Goal: Task Accomplishment & Management: Manage account settings

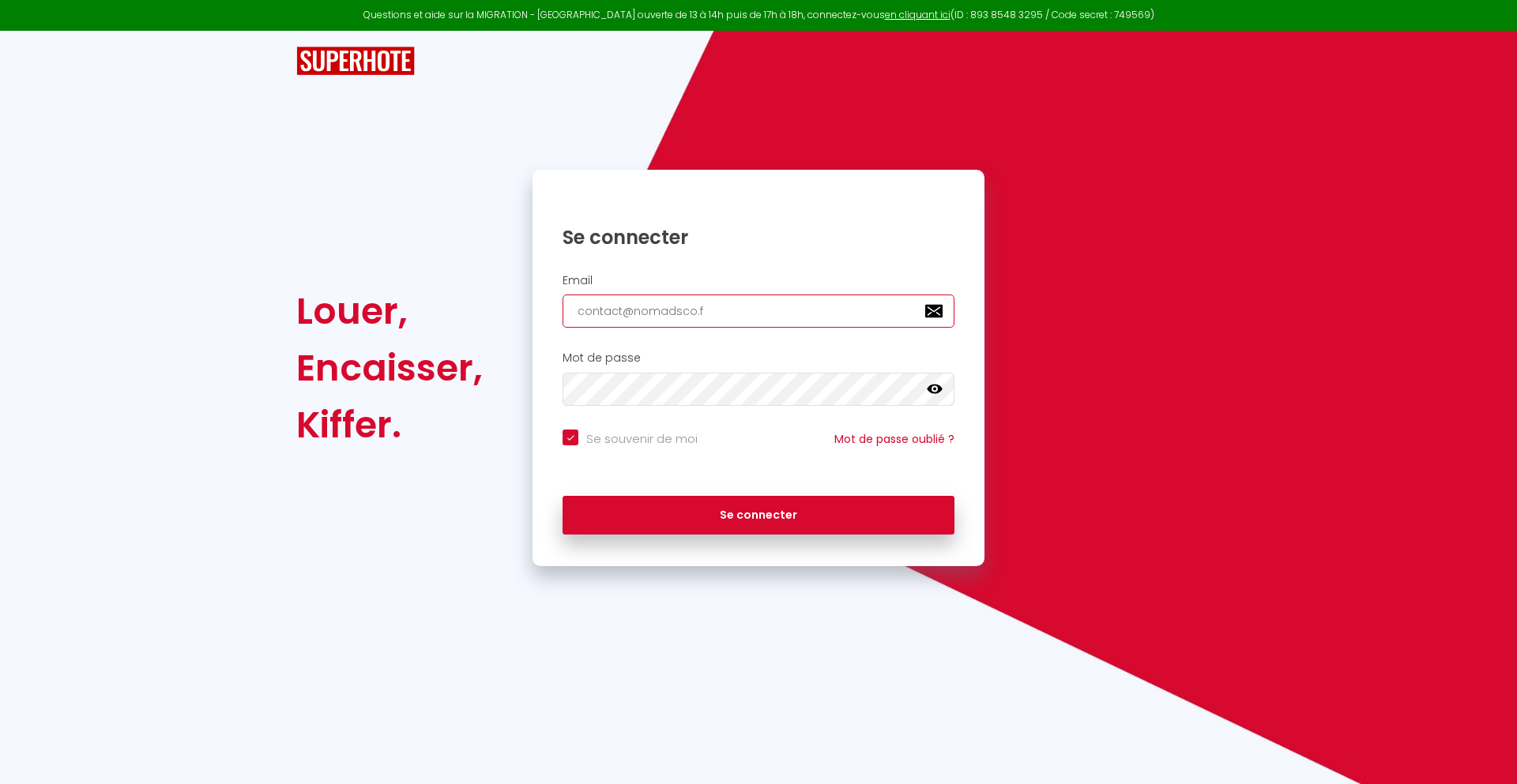
type input "[EMAIL_ADDRESS][DOMAIN_NAME]"
checkbox input "true"
type input "[EMAIL_ADDRESS][DOMAIN_NAME]"
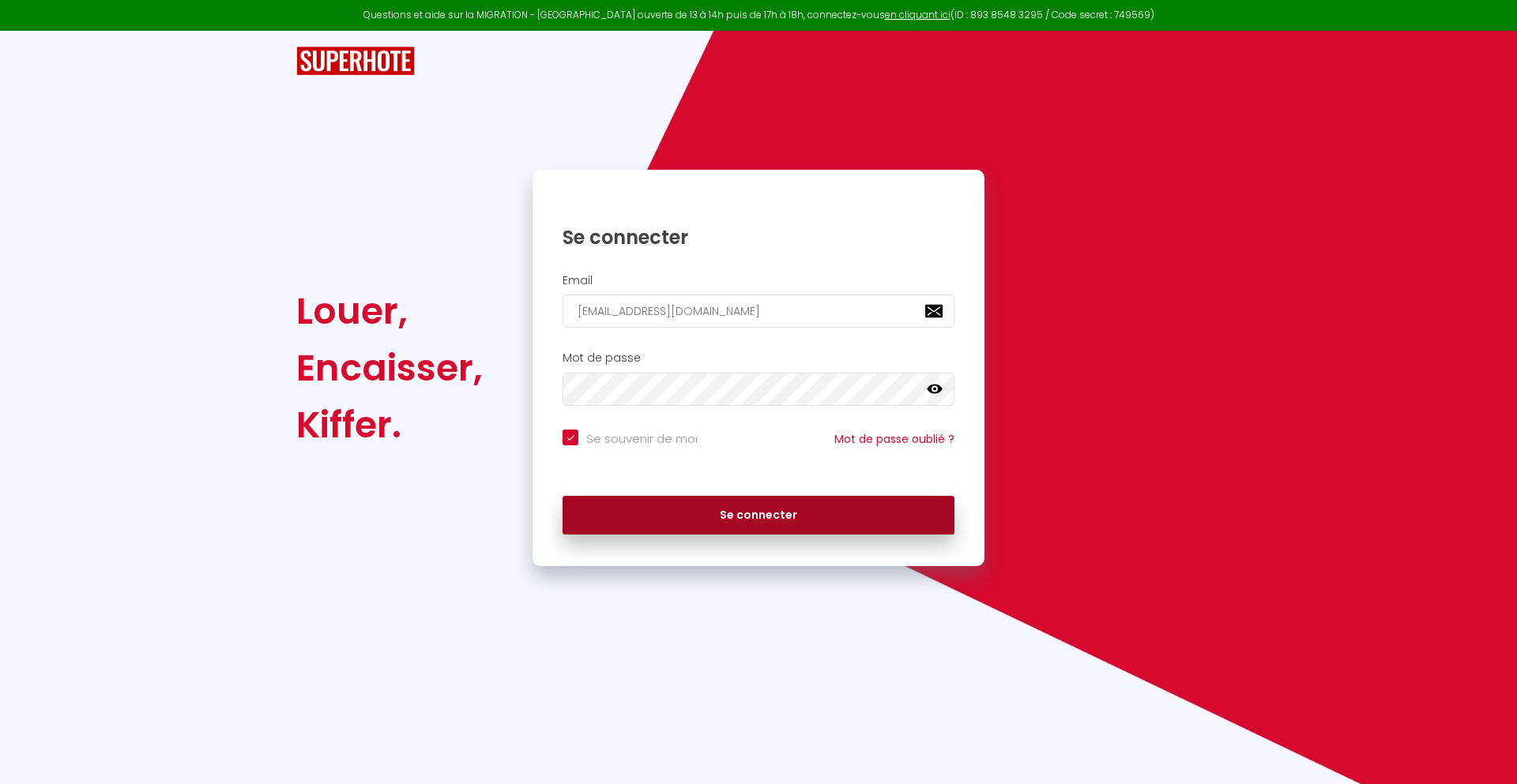
click at [758, 515] on button "Se connecter" at bounding box center [758, 516] width 392 height 40
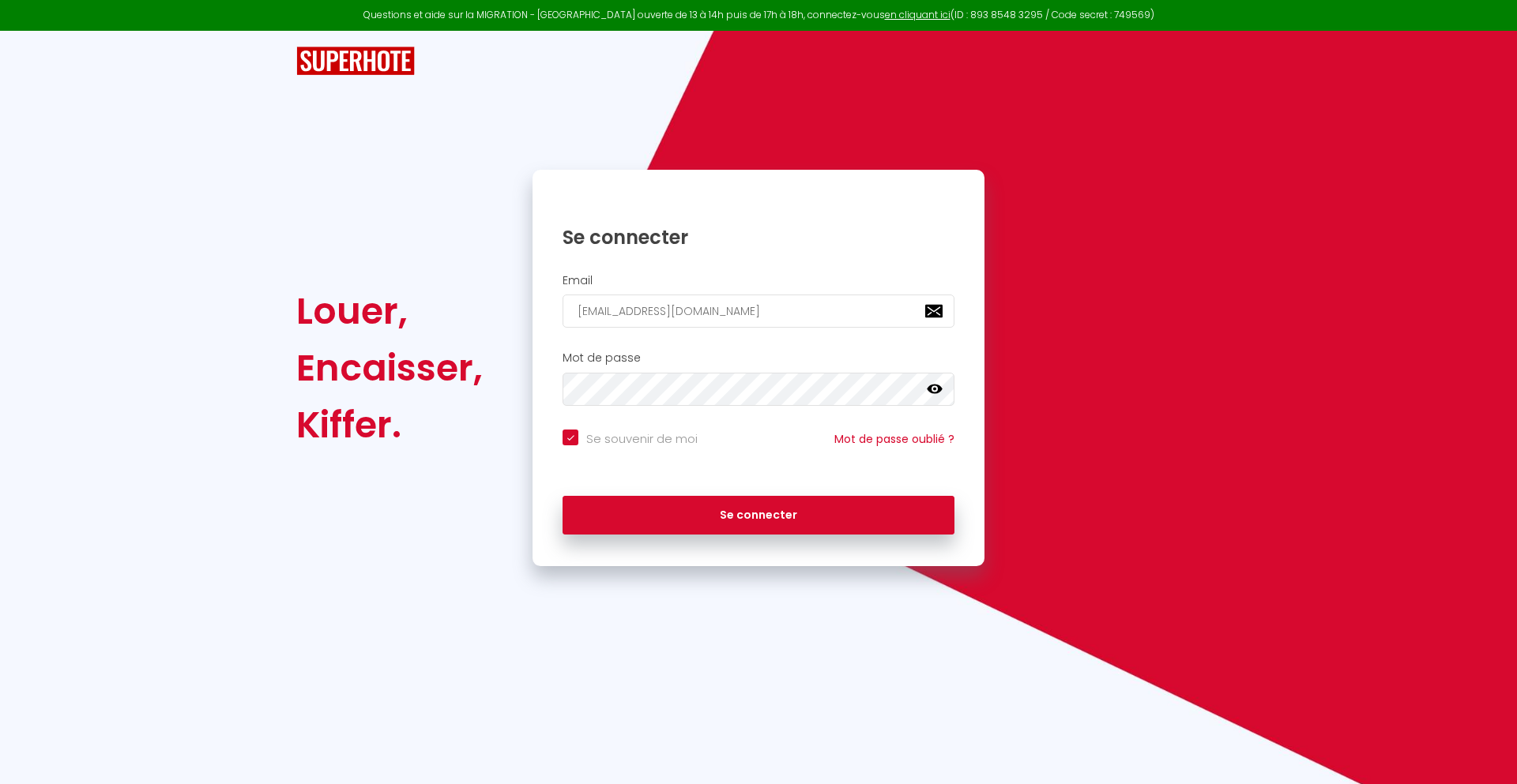
checkbox input "true"
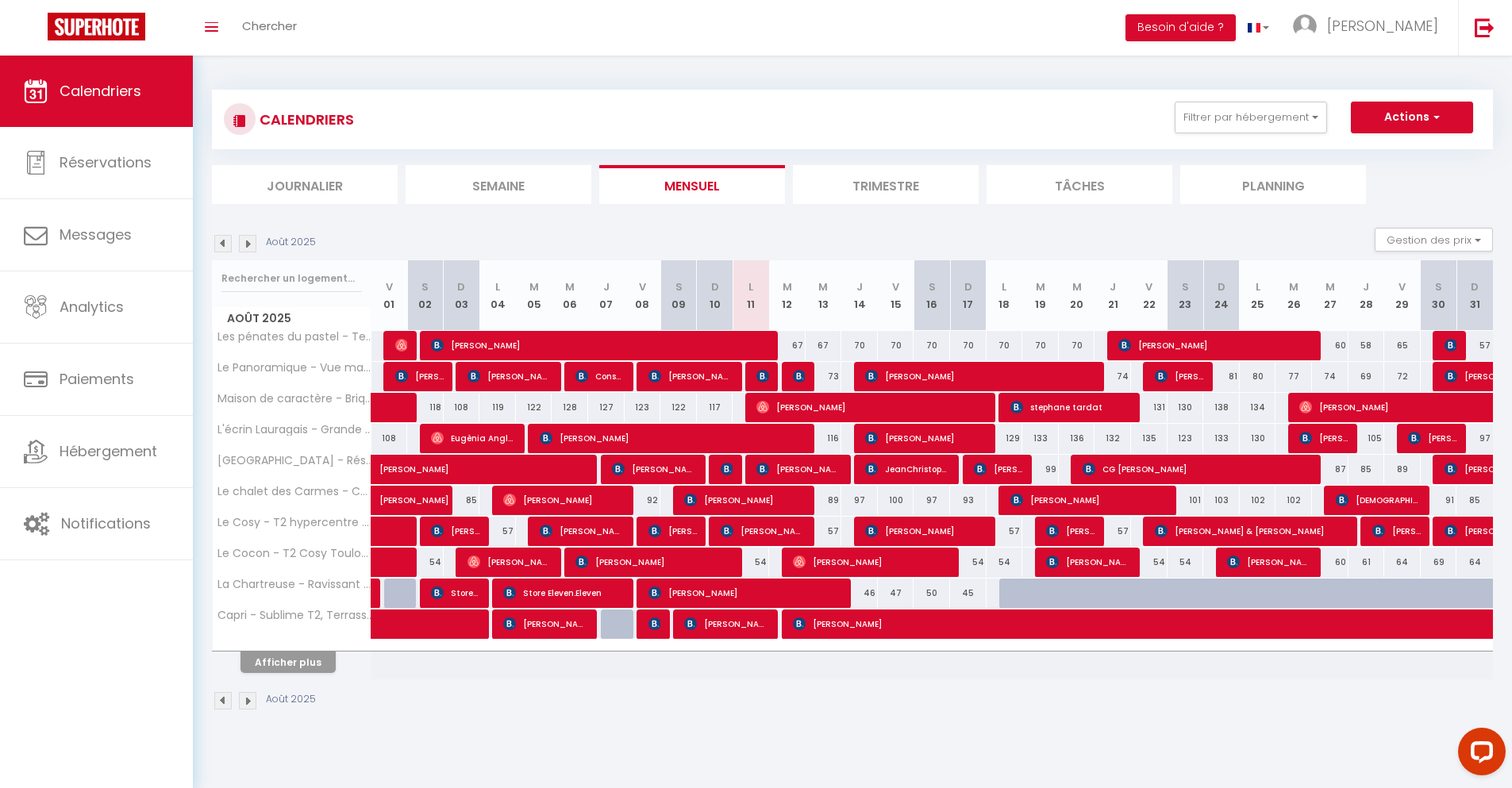
click at [305, 184] on li "Journalier" at bounding box center [305, 184] width 186 height 39
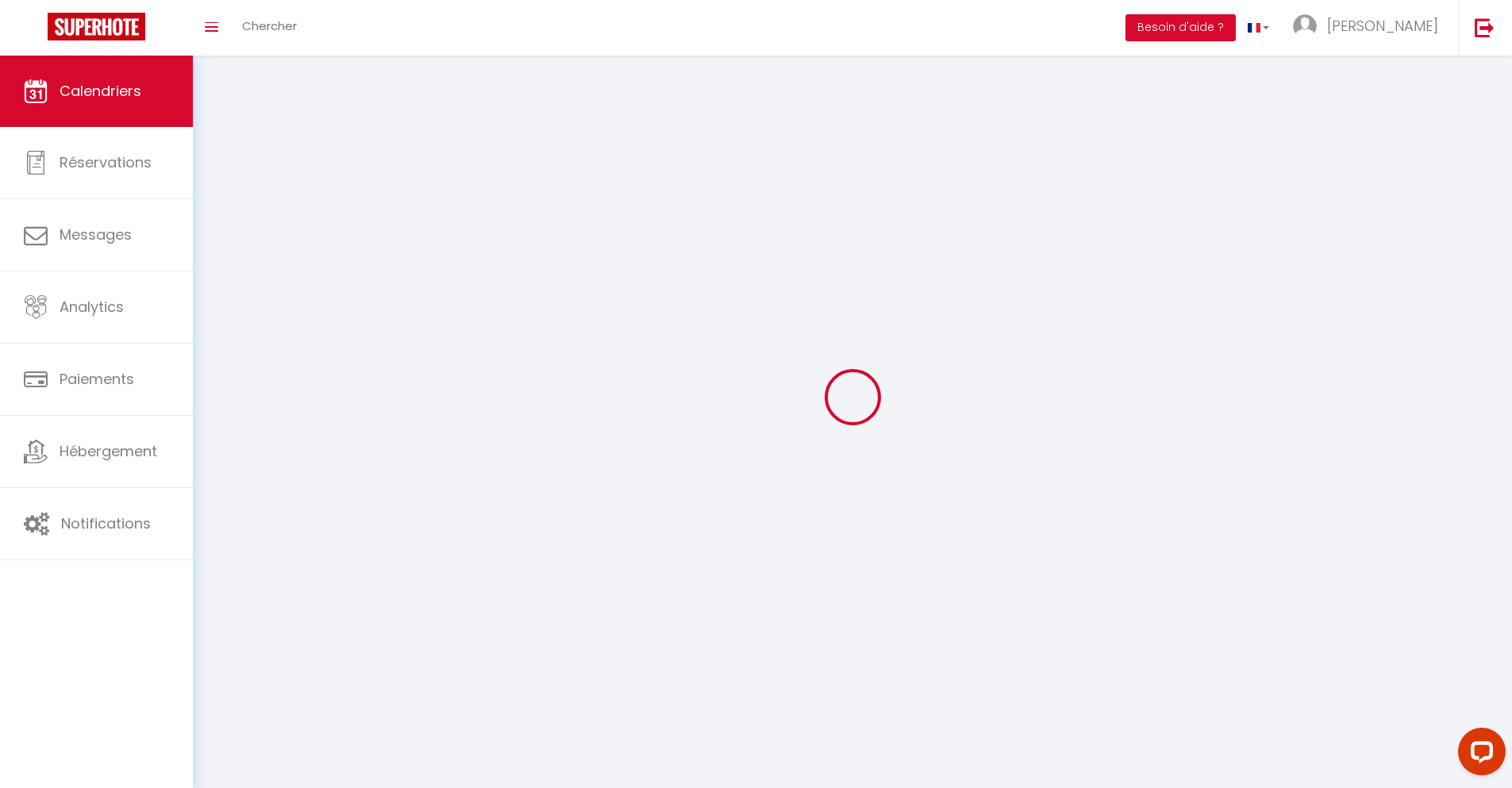
select select
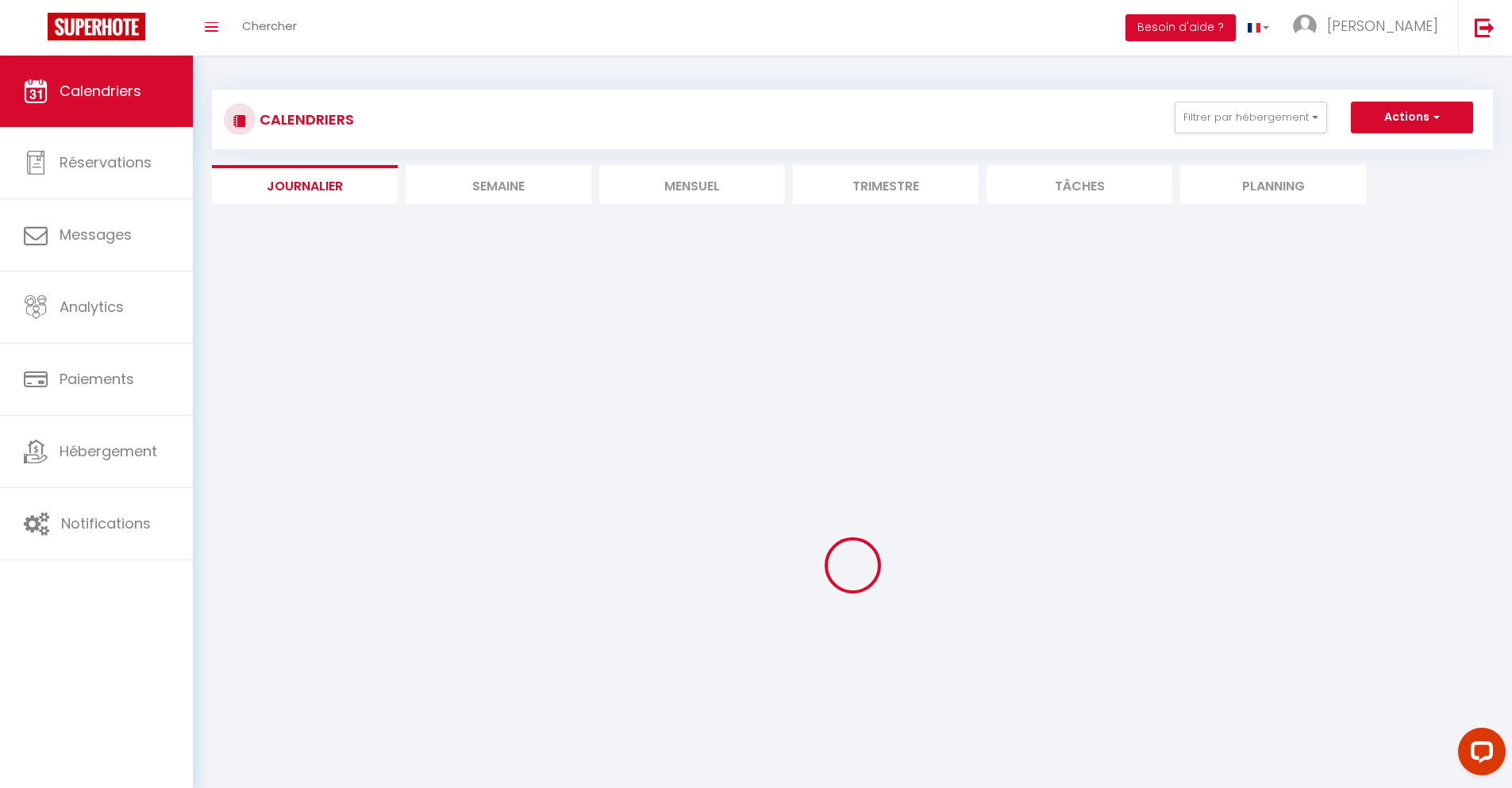
select select
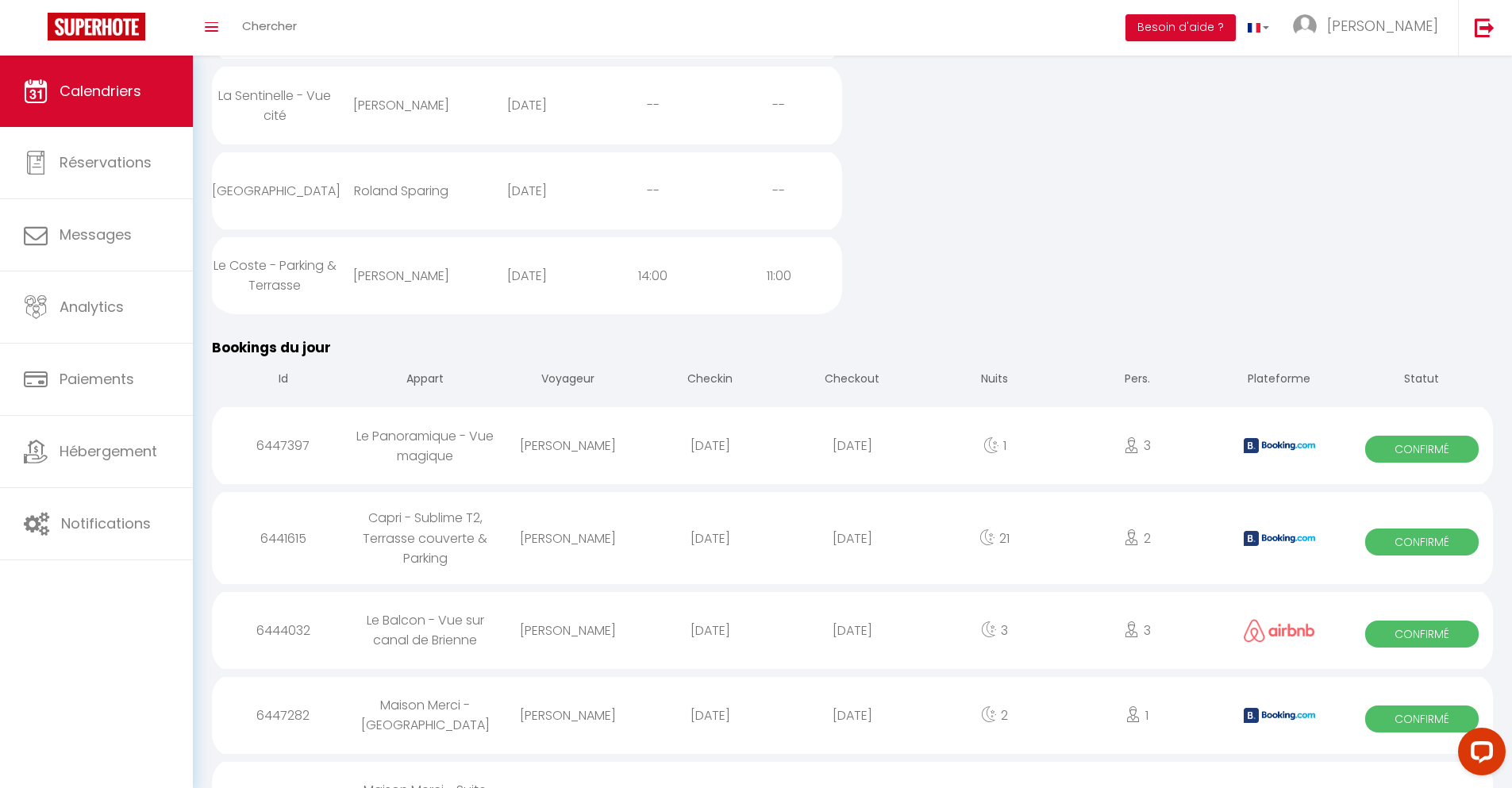
scroll to position [1189, 0]
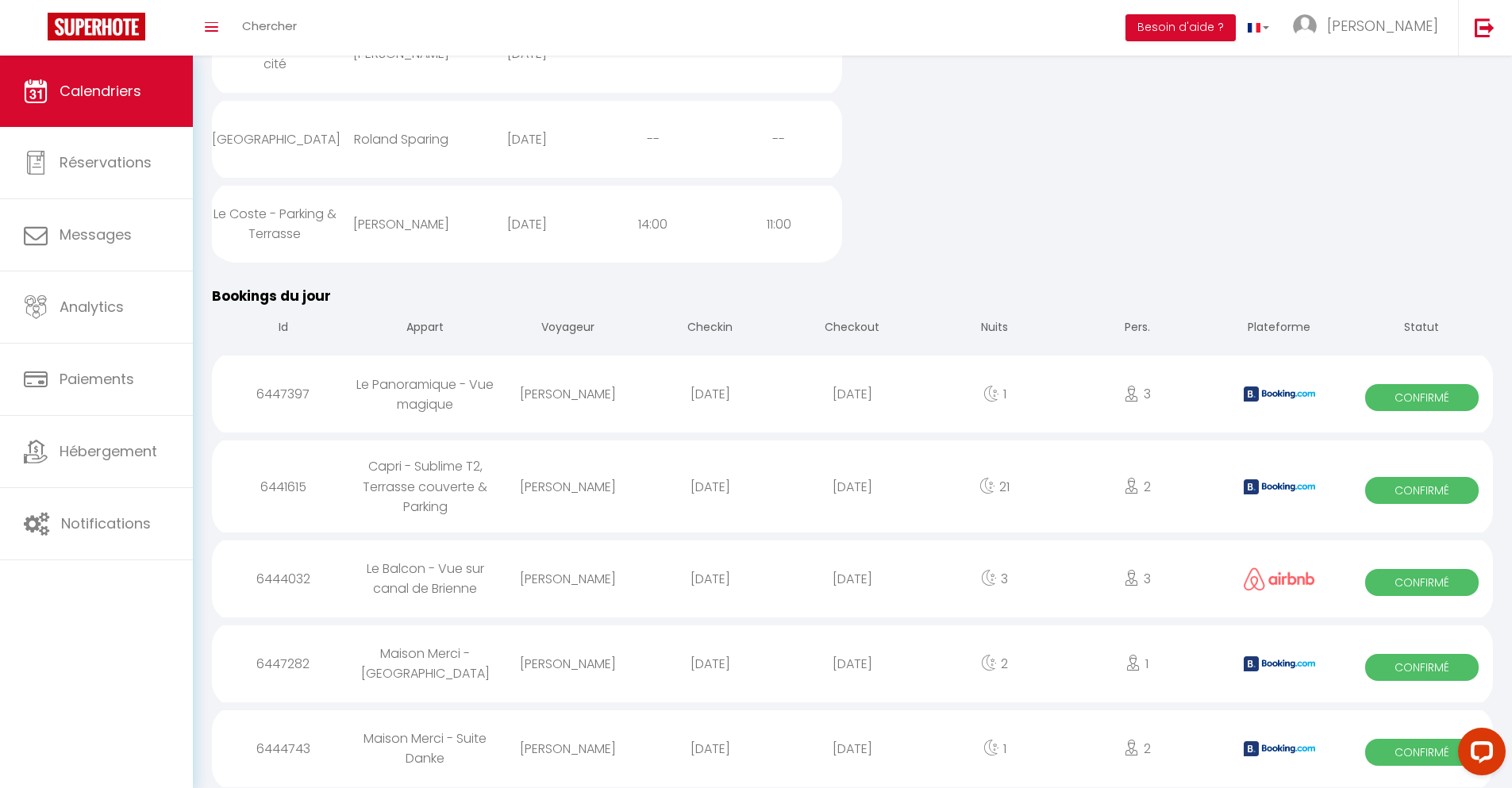
select select "0"
select select "1"
select select
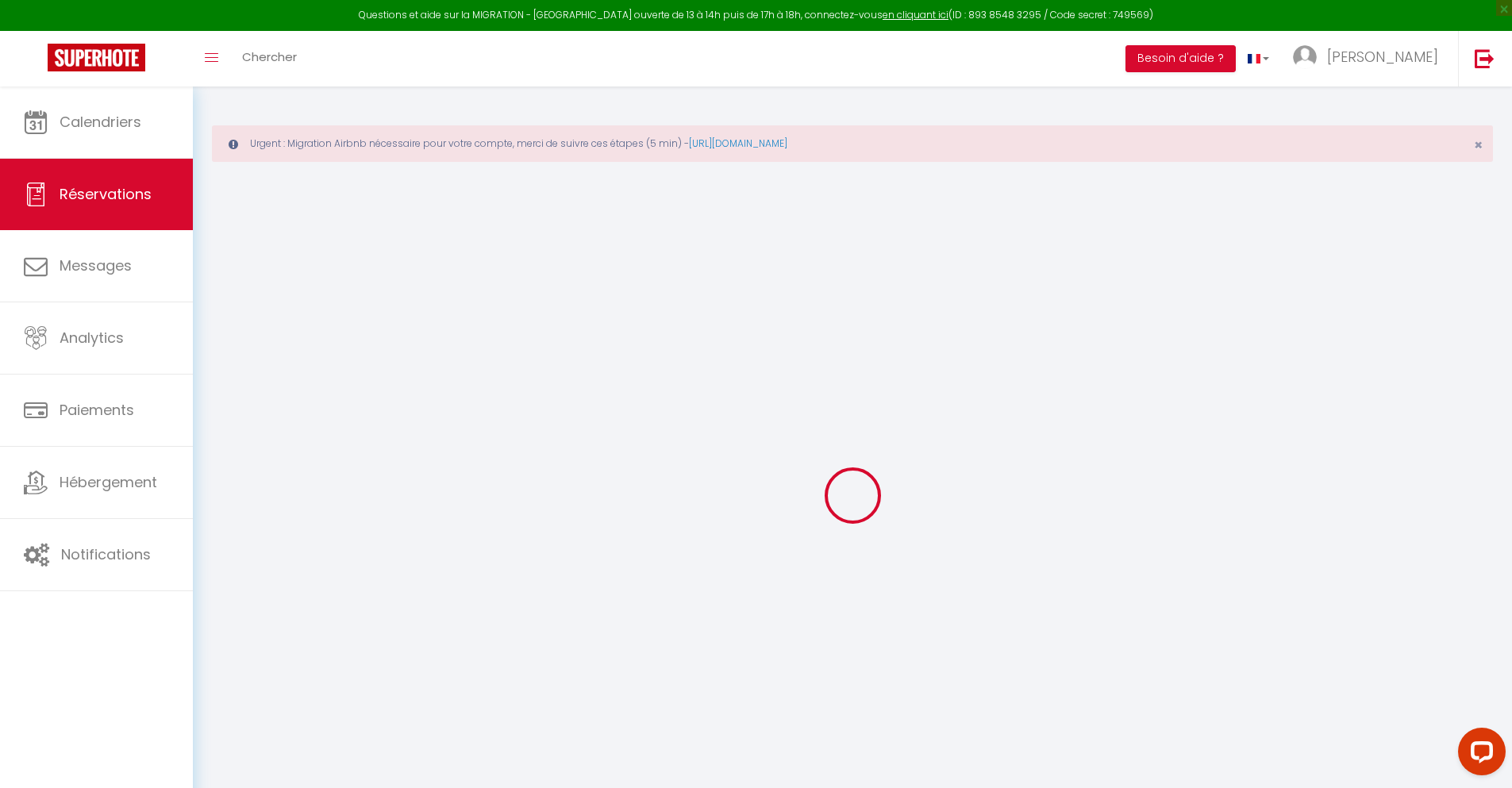
select select
checkbox input "false"
select select
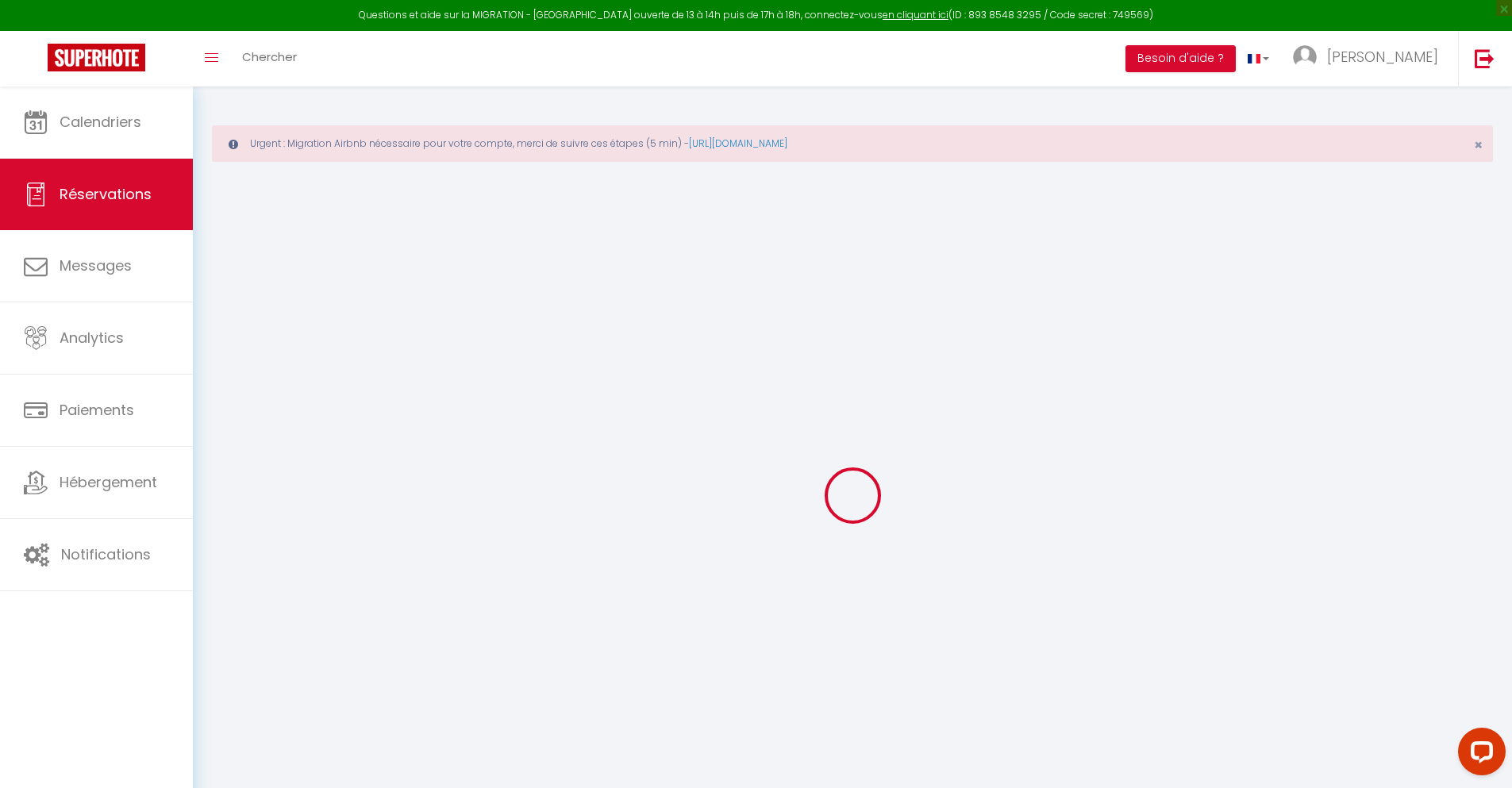
checkbox input "false"
type textarea "** THIS RESERVATION HAS BEEN PRE-PAID ** BOOKING NOTE : Payment charge is EUR 1…"
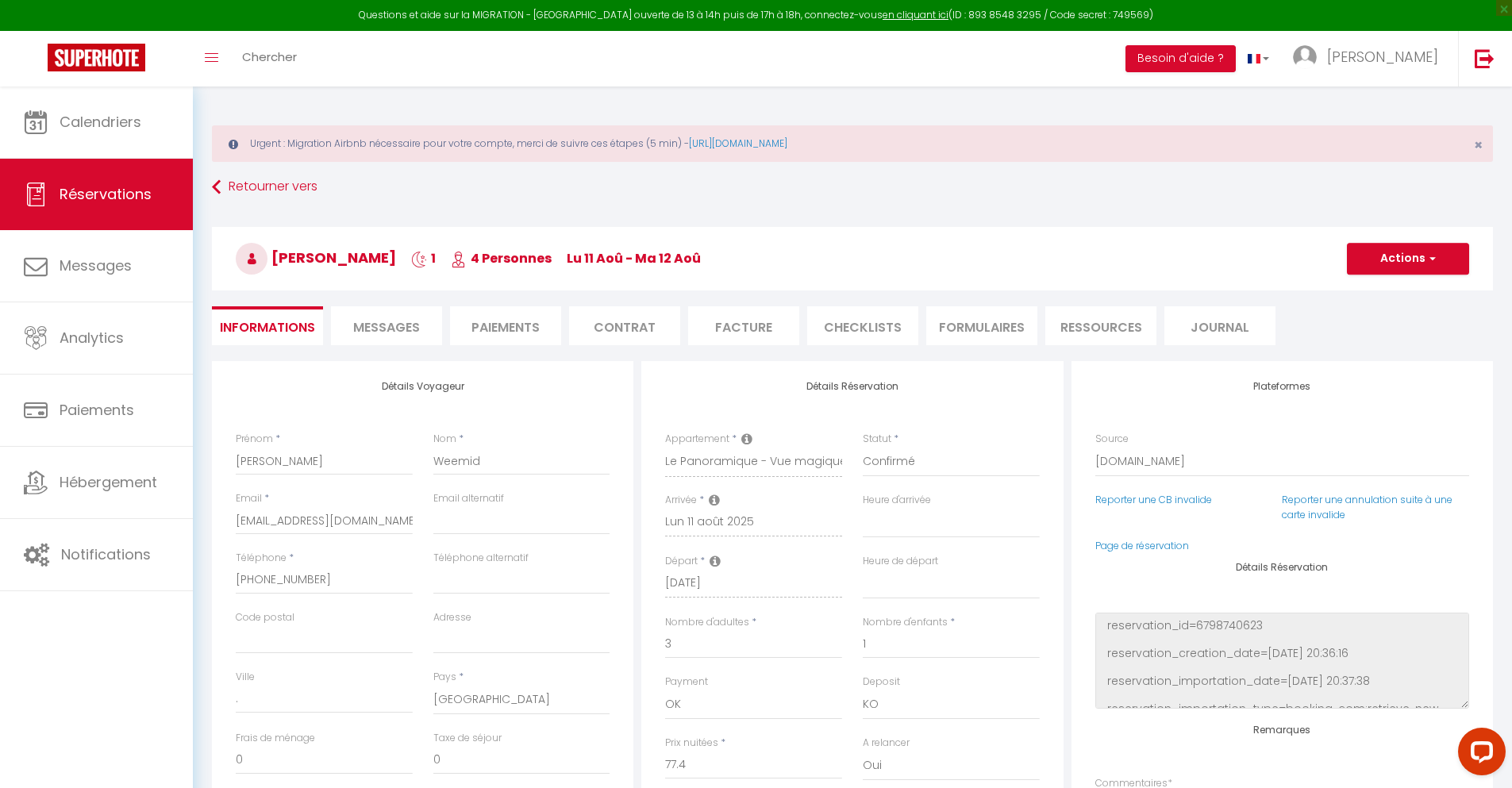
type input "30"
type input "5.07"
select select
checkbox input "false"
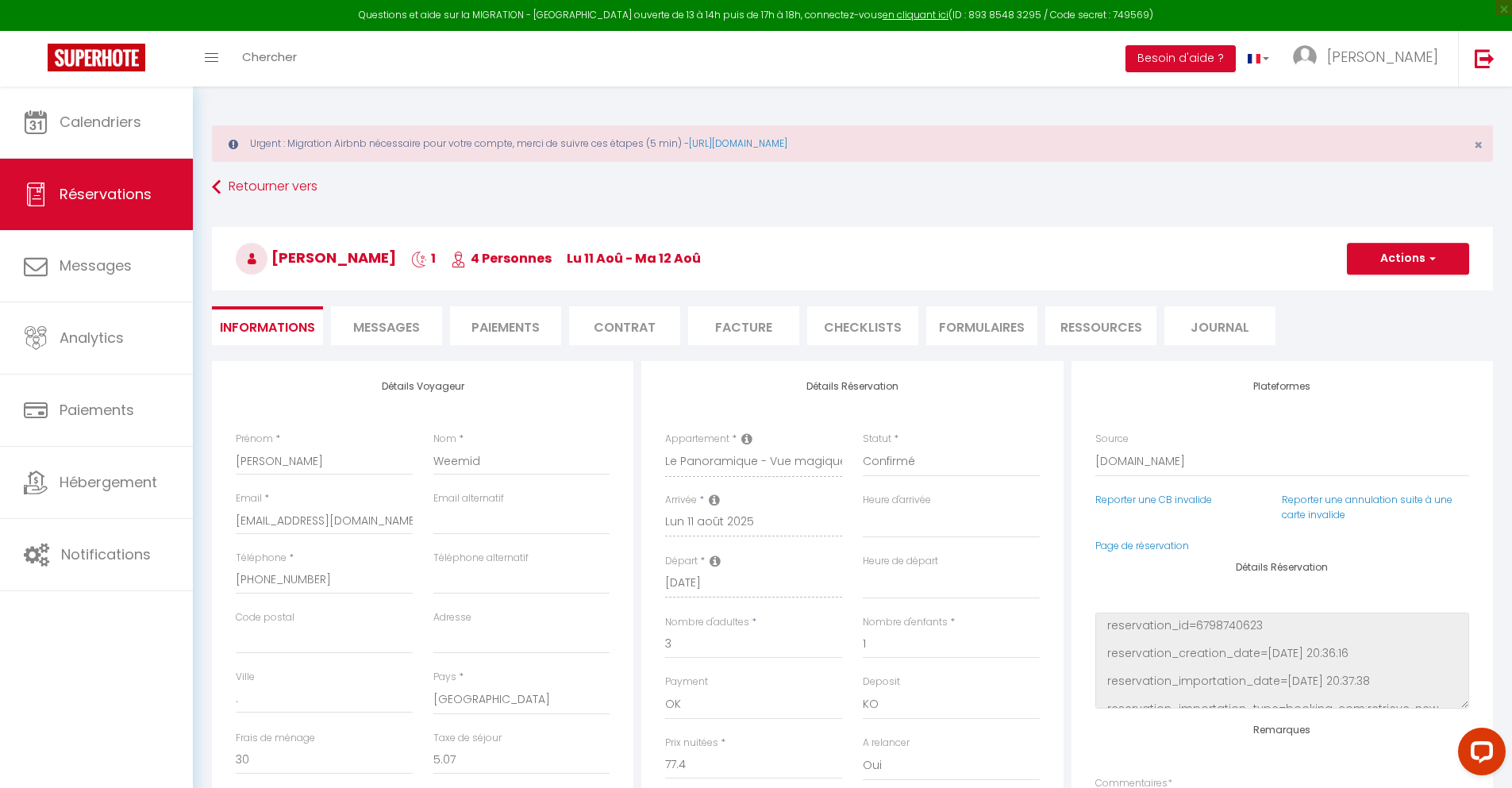
select select
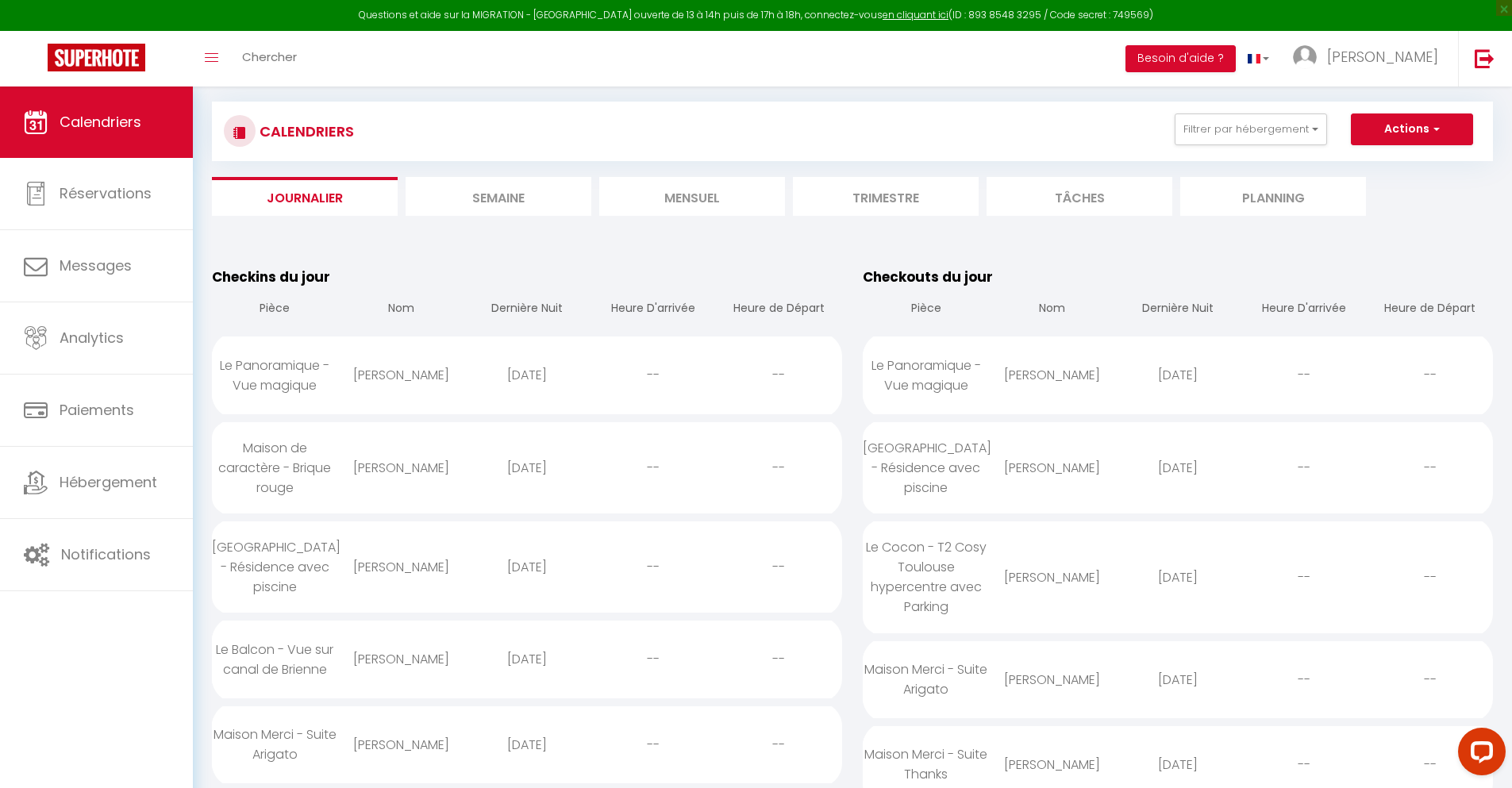
click at [305, 196] on li "Journalier" at bounding box center [305, 196] width 186 height 39
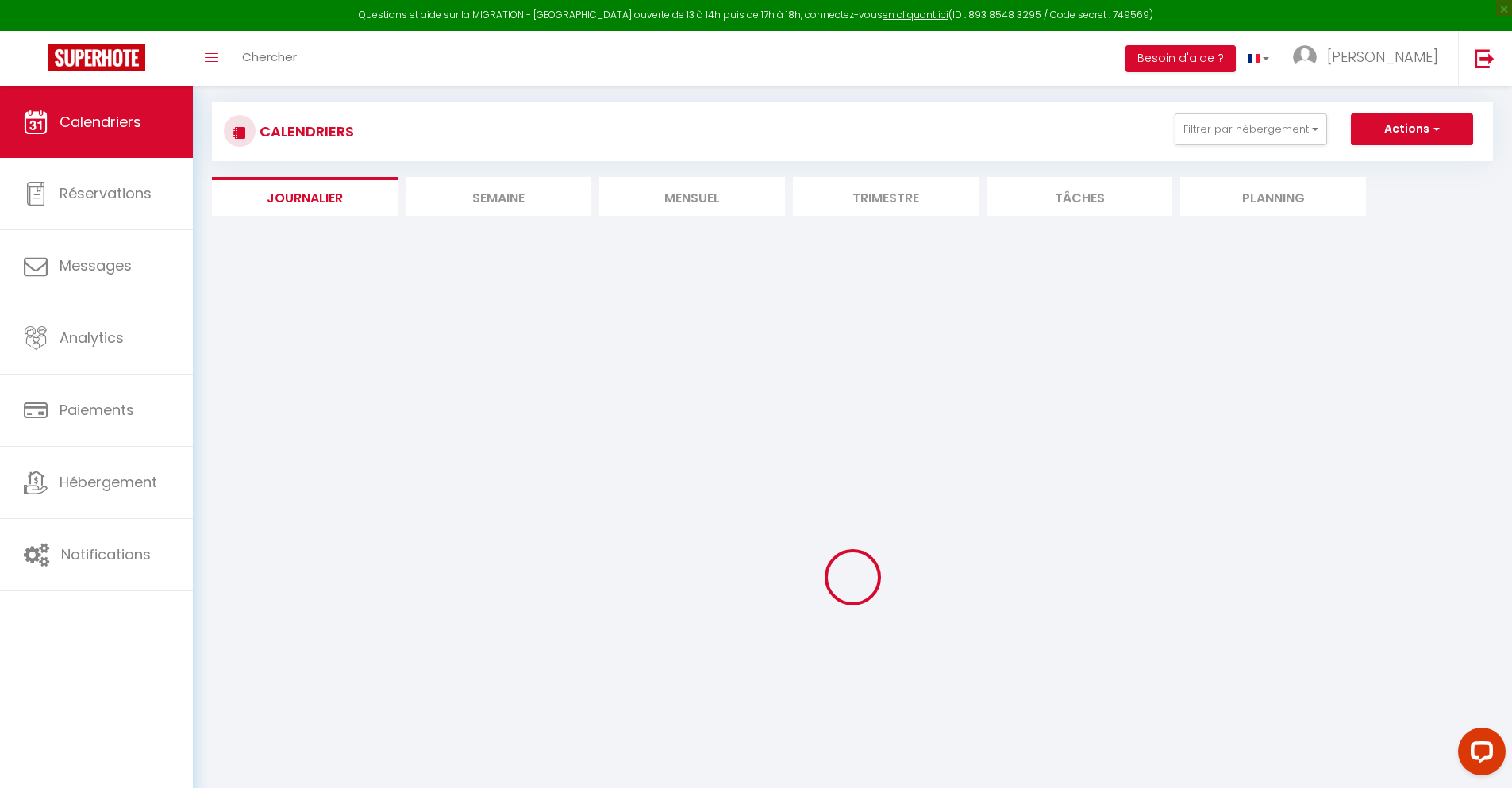
click at [305, 196] on li "Journalier" at bounding box center [305, 196] width 186 height 39
